Goal: Check status

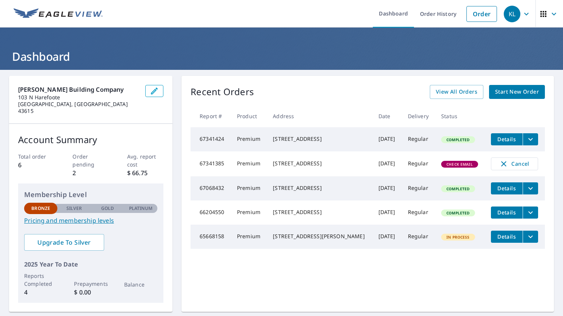
drag, startPoint x: 328, startPoint y: 171, endPoint x: 318, endPoint y: 171, distance: 9.8
click at [318, 167] on div "[STREET_ADDRESS]" at bounding box center [319, 164] width 93 height 8
click at [332, 167] on div "[STREET_ADDRESS]" at bounding box center [319, 164] width 93 height 8
drag, startPoint x: 329, startPoint y: 171, endPoint x: 278, endPoint y: 166, distance: 51.1
click at [278, 166] on td "[STREET_ADDRESS]" at bounding box center [319, 163] width 105 height 25
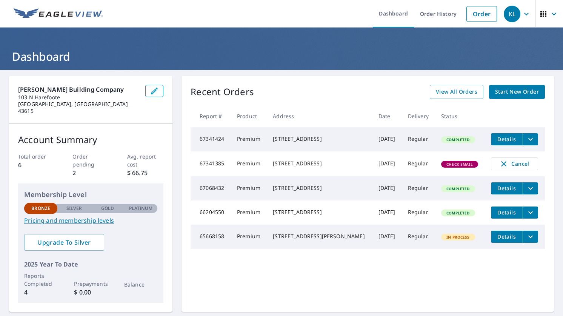
click at [555, 15] on icon "button" at bounding box center [553, 13] width 9 height 9
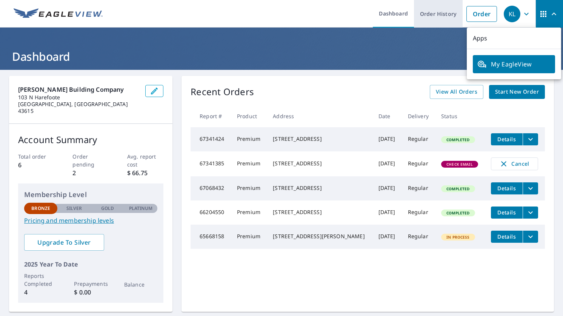
click at [447, 19] on link "Order History" at bounding box center [438, 14] width 49 height 28
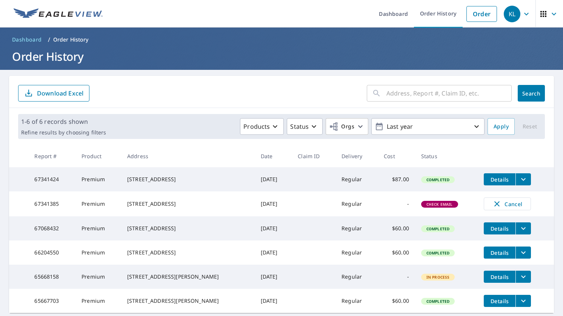
click at [214, 207] on td "[STREET_ADDRESS]" at bounding box center [188, 203] width 134 height 25
click at [306, 210] on td at bounding box center [314, 203] width 44 height 25
click at [445, 207] on span "Check Email" at bounding box center [439, 204] width 35 height 5
click at [383, 13] on link "Dashboard" at bounding box center [393, 14] width 41 height 28
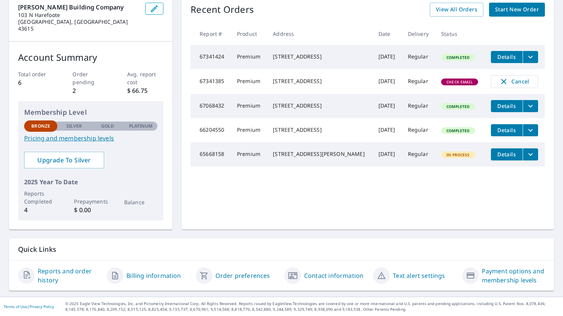
scroll to position [75, 0]
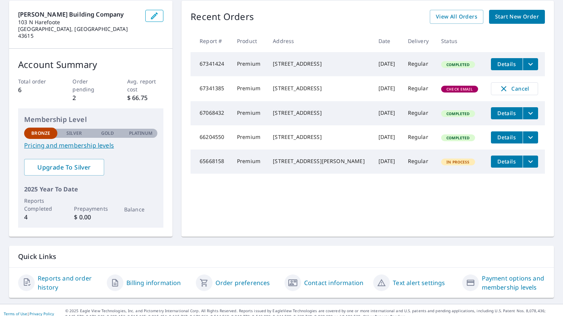
click at [64, 274] on link "Reports and order history" at bounding box center [69, 283] width 63 height 18
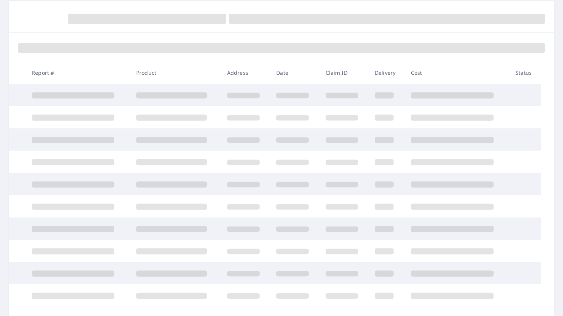
scroll to position [75, 0]
